Goal: Check status: Check status

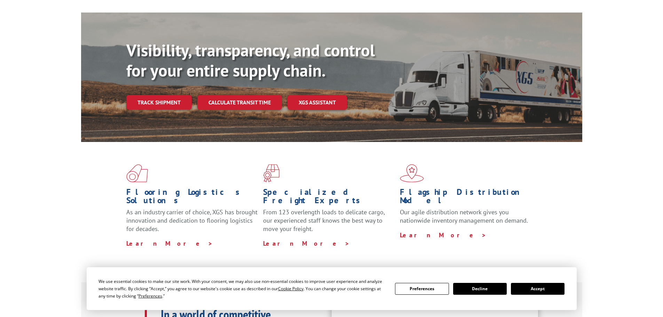
scroll to position [70, 0]
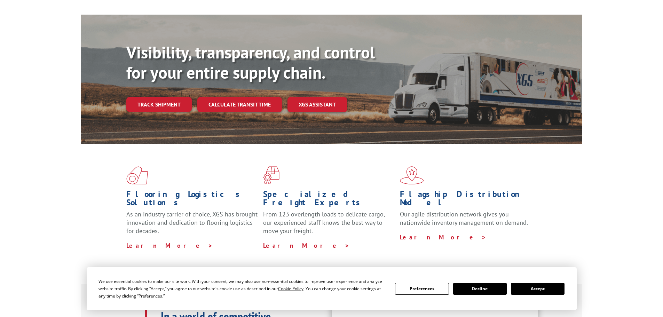
click at [529, 287] on button "Accept" at bounding box center [538, 289] width 54 height 12
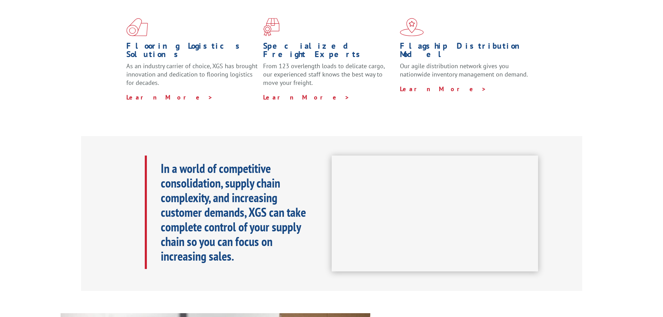
scroll to position [0, 0]
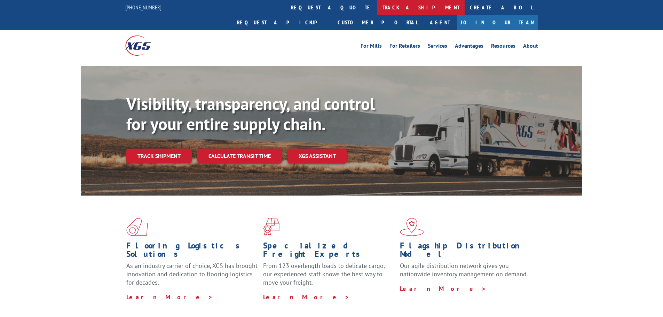
click at [377, 9] on link "track a shipment" at bounding box center [420, 7] width 87 height 15
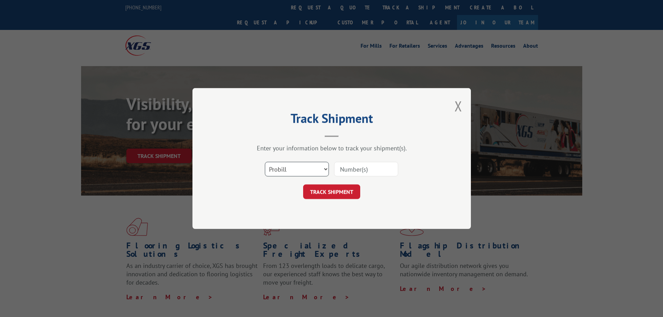
click at [318, 165] on select "Select category... Probill BOL PO" at bounding box center [297, 169] width 64 height 15
select select "po"
click at [265, 162] on select "Select category... Probill BOL PO" at bounding box center [297, 169] width 64 height 15
drag, startPoint x: 335, startPoint y: 174, endPoint x: 341, endPoint y: 173, distance: 6.8
click at [335, 174] on input at bounding box center [366, 169] width 64 height 15
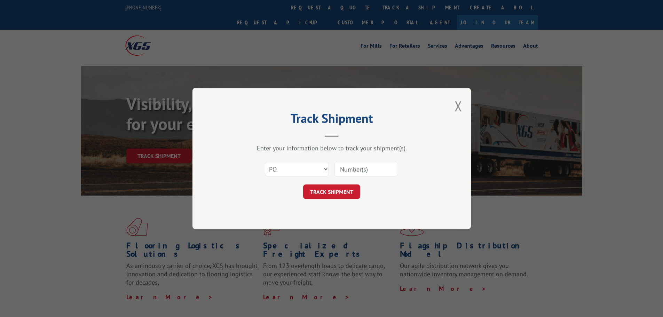
paste input "294400461"
type input "294400461"
click at [344, 186] on button "TRACK SHIPMENT" at bounding box center [331, 191] width 57 height 15
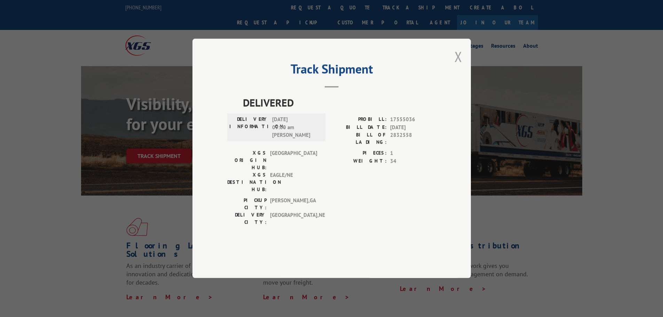
click at [457, 66] on button "Close modal" at bounding box center [458, 56] width 8 height 18
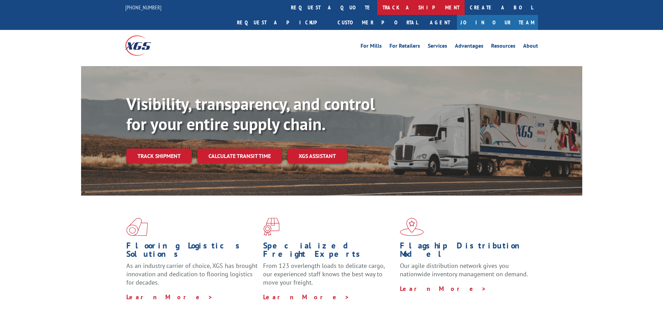
click at [377, 8] on link "track a shipment" at bounding box center [420, 7] width 87 height 15
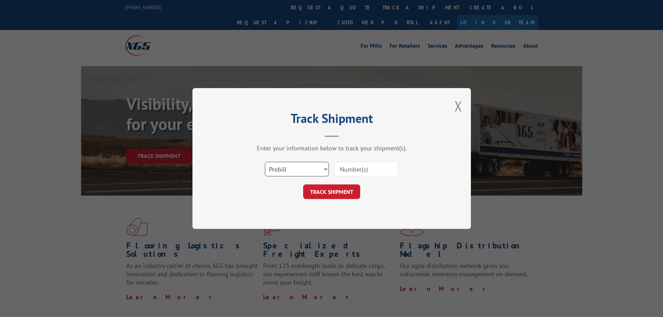
click at [314, 167] on select "Select category... Probill BOL PO" at bounding box center [297, 169] width 64 height 15
select select "po"
click at [265, 162] on select "Select category... Probill BOL PO" at bounding box center [297, 169] width 64 height 15
click at [342, 166] on input at bounding box center [366, 169] width 64 height 15
paste input "2832558"
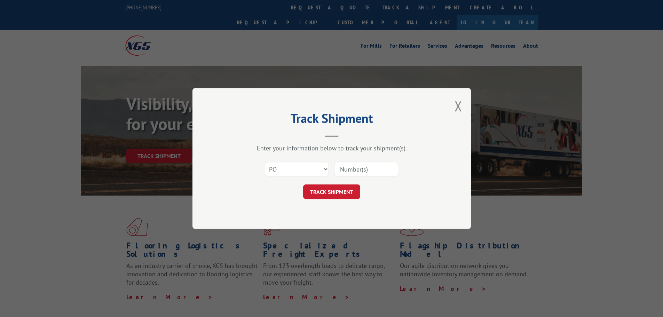
type input "2832558"
click at [349, 190] on button "TRACK SHIPMENT" at bounding box center [331, 191] width 57 height 15
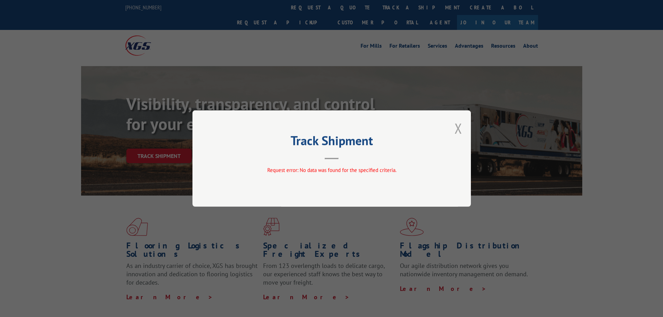
click at [457, 127] on button "Close modal" at bounding box center [458, 128] width 8 height 18
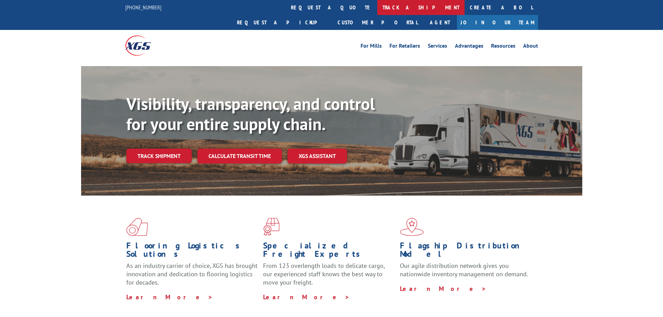
click at [377, 5] on link "track a shipment" at bounding box center [420, 7] width 87 height 15
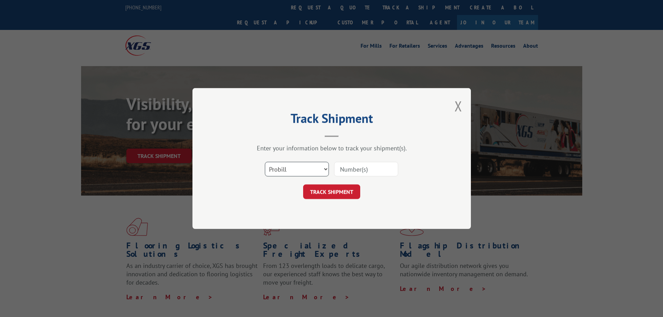
click at [286, 169] on select "Select category... Probill BOL PO" at bounding box center [297, 169] width 64 height 15
select select "po"
click at [265, 162] on select "Select category... Probill BOL PO" at bounding box center [297, 169] width 64 height 15
click at [365, 164] on input at bounding box center [366, 169] width 64 height 15
paste input "294400461"
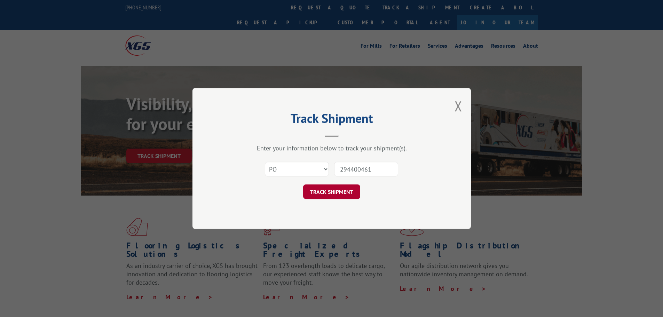
type input "294400461"
click at [340, 191] on button "TRACK SHIPMENT" at bounding box center [331, 191] width 57 height 15
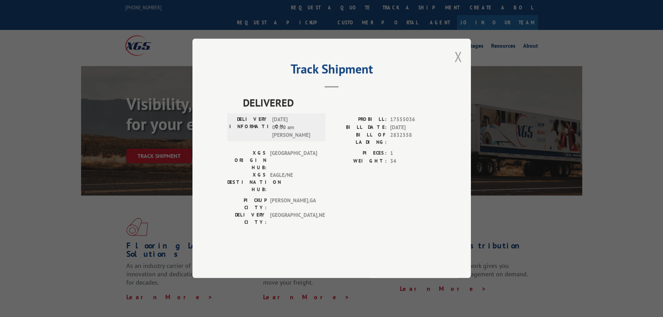
drag, startPoint x: 460, startPoint y: 74, endPoint x: 299, endPoint y: 26, distance: 167.9
click at [460, 66] on button "Close modal" at bounding box center [458, 56] width 8 height 18
